Goal: Transaction & Acquisition: Purchase product/service

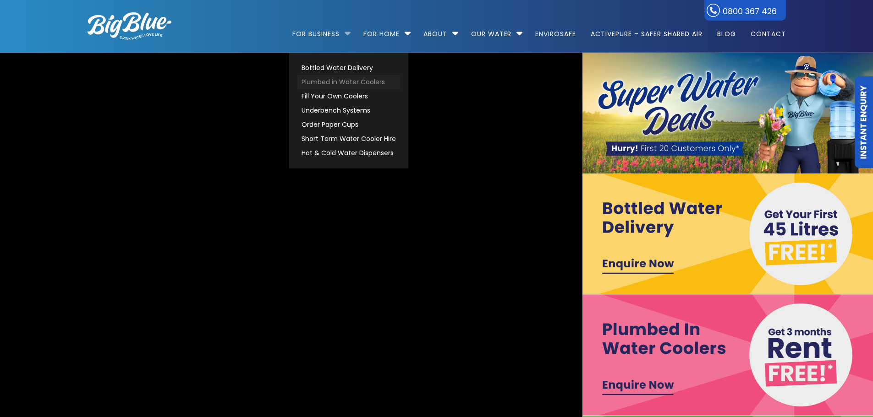
click at [342, 80] on link "Plumbed in Water Coolers" at bounding box center [348, 82] width 103 height 14
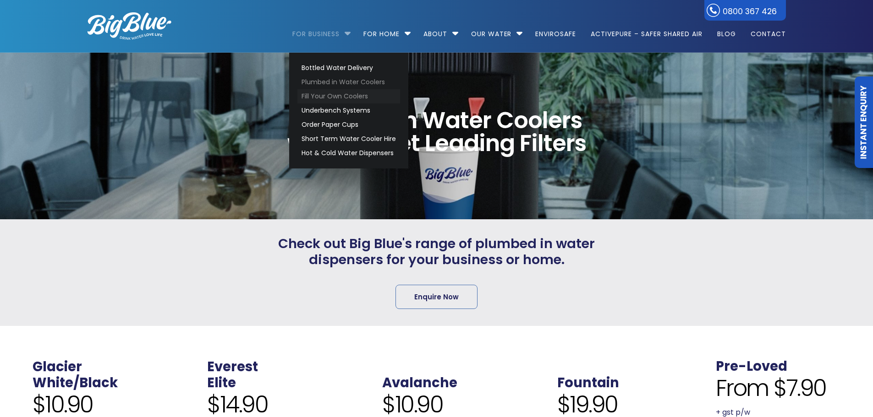
click at [336, 97] on link "Fill Your Own Coolers" at bounding box center [348, 96] width 103 height 14
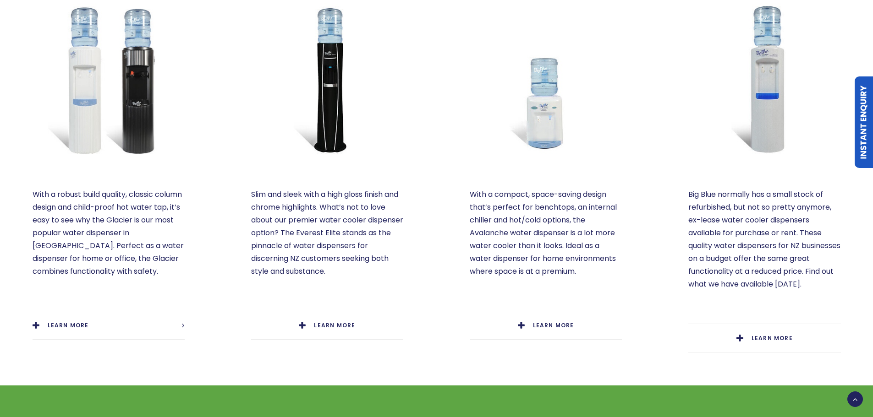
scroll to position [550, 0]
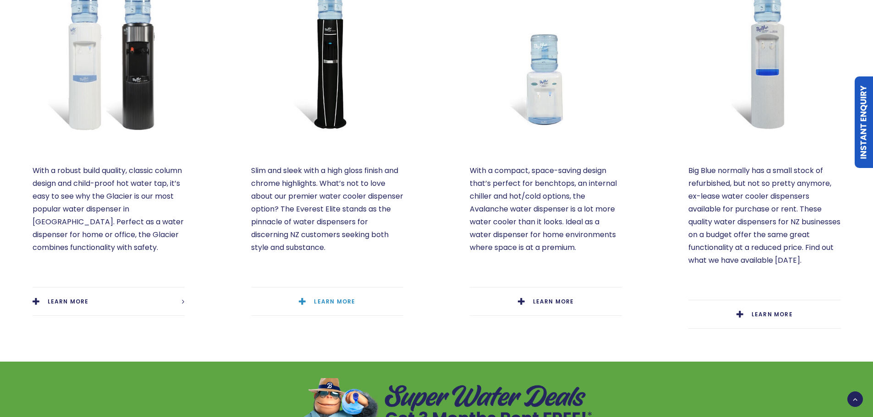
click at [327, 298] on span "LEARN MORE" at bounding box center [334, 302] width 41 height 8
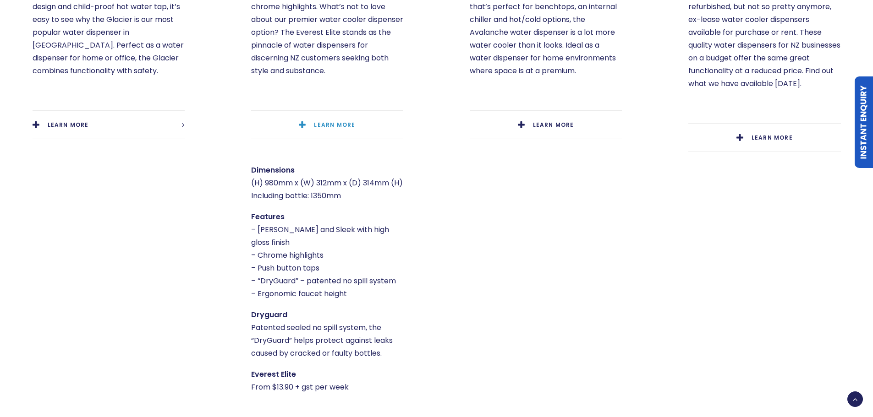
scroll to position [733, 0]
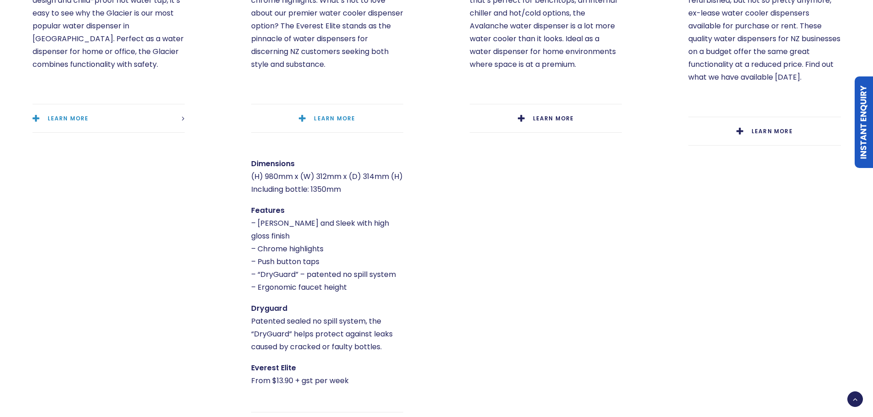
click at [81, 104] on link "LEARN MORE" at bounding box center [109, 118] width 152 height 28
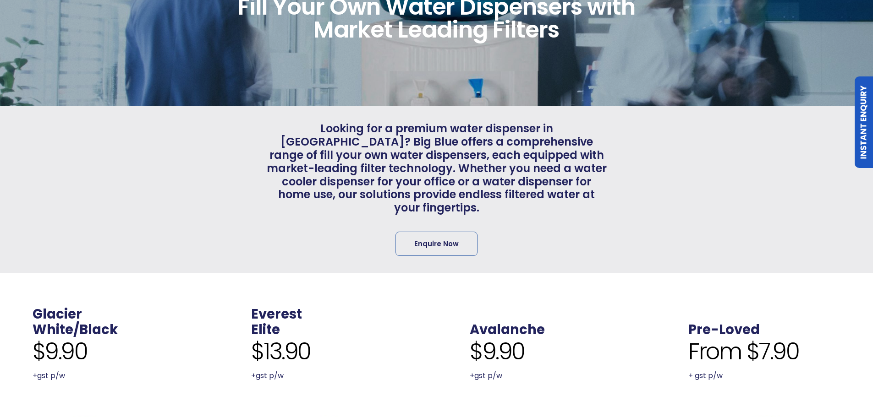
scroll to position [0, 0]
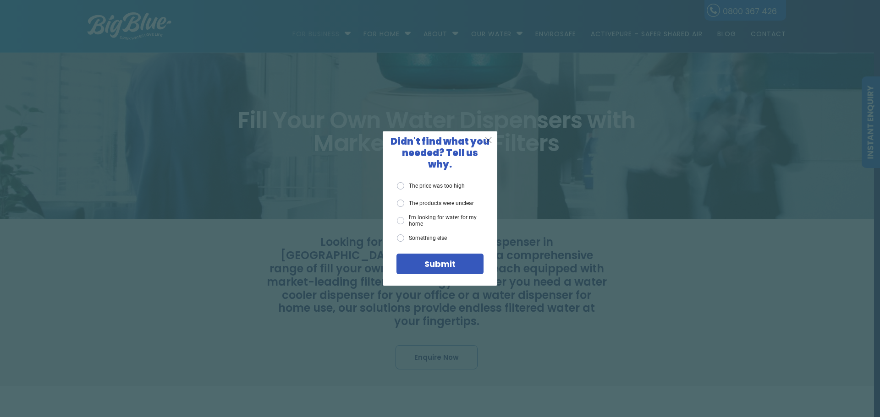
click at [483, 144] on div "X" at bounding box center [488, 140] width 17 height 17
